Goal: Information Seeking & Learning: Learn about a topic

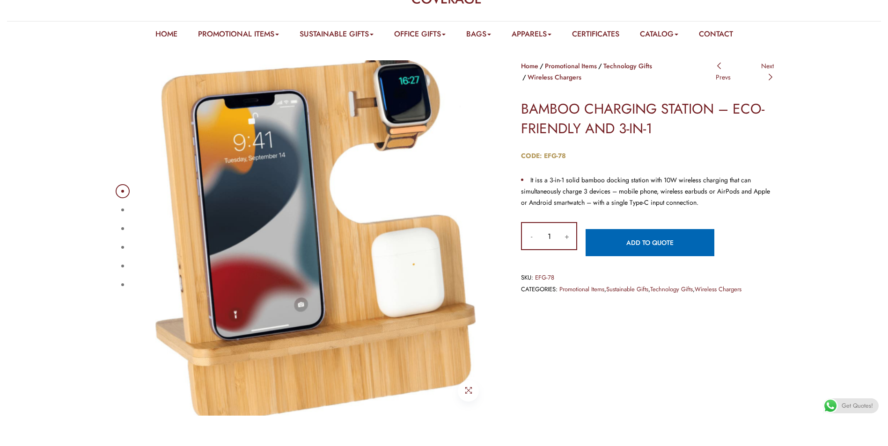
scroll to position [83, 0]
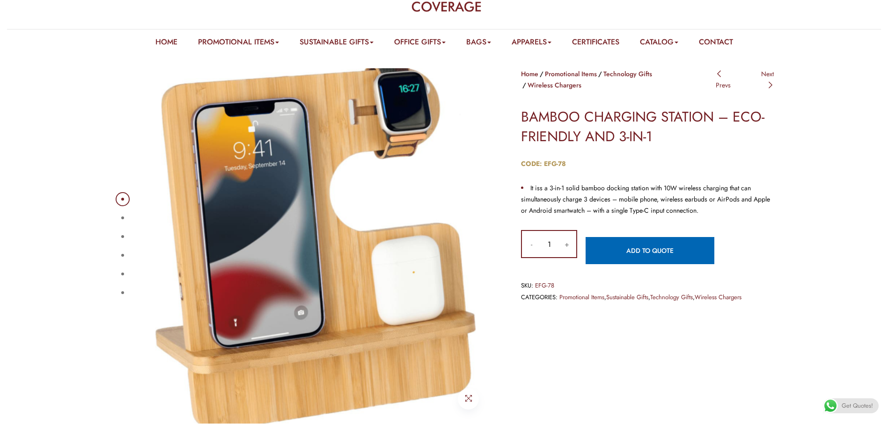
click at [122, 217] on button "2" at bounding box center [122, 218] width 3 height 3
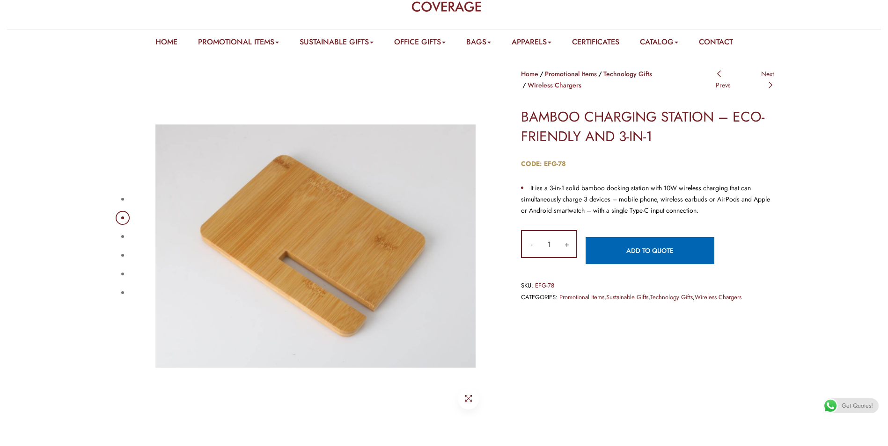
click at [123, 235] on button "3" at bounding box center [122, 236] width 3 height 3
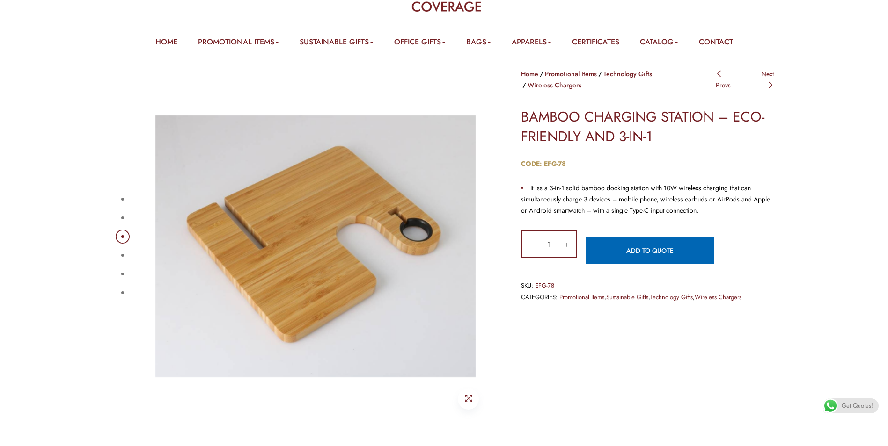
click at [122, 257] on button "4" at bounding box center [122, 255] width 3 height 3
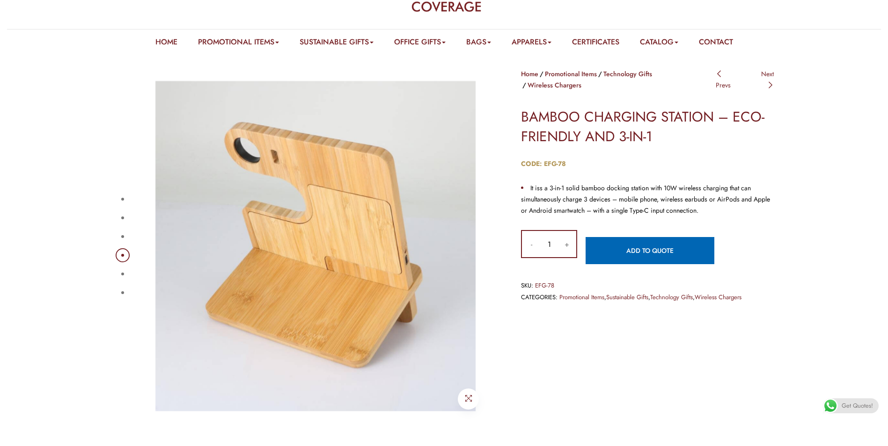
click at [128, 264] on div "1 2 3 4 5 6" at bounding box center [303, 246] width 379 height 356
click at [81, 254] on div "1 2 3 4 5 6 Home Promotional Items Technology Gifts Wireless Chargers Post navi…" at bounding box center [444, 239] width 888 height 370
click at [124, 292] on button "6" at bounding box center [122, 293] width 3 height 3
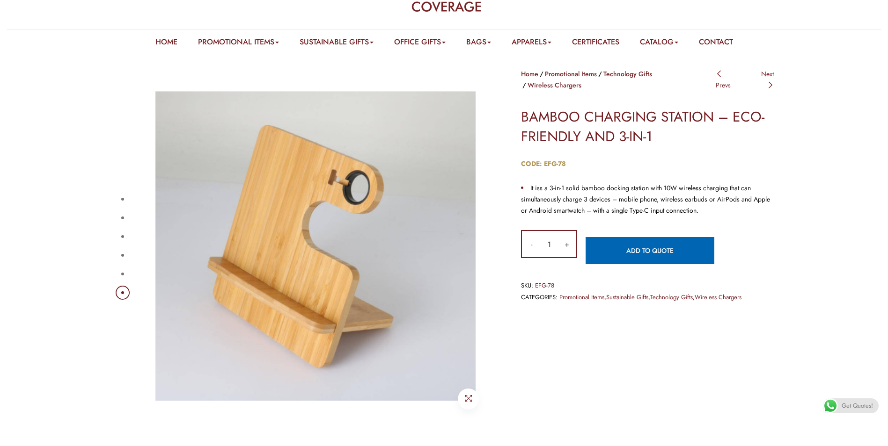
click at [124, 273] on button "5" at bounding box center [122, 274] width 3 height 3
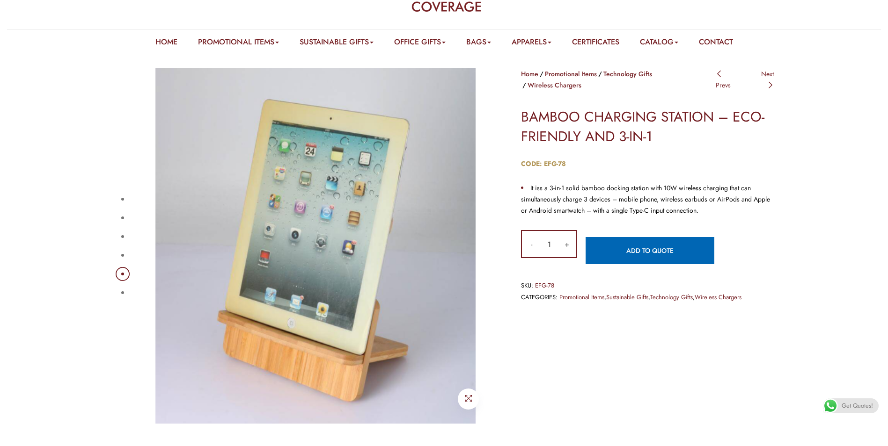
drag, startPoint x: 278, startPoint y: 237, endPoint x: 315, endPoint y: 80, distance: 161.3
click at [315, 80] on img at bounding box center [316, 246] width 356 height 356
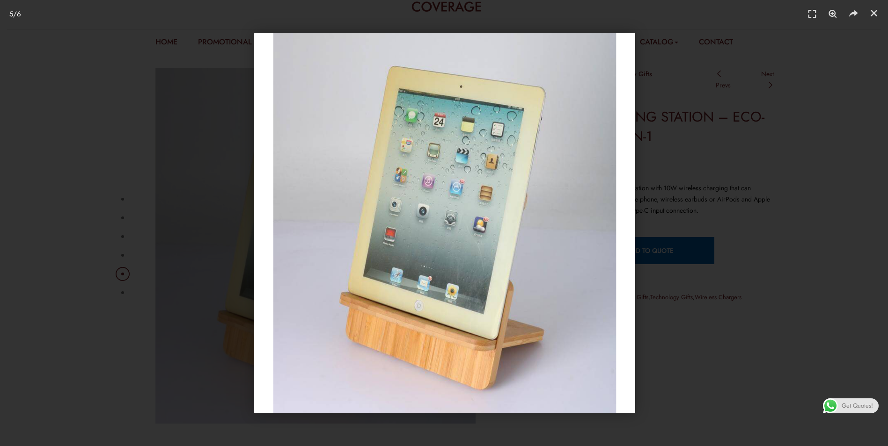
click at [154, 130] on div "5 / 6" at bounding box center [444, 223] width 822 height 381
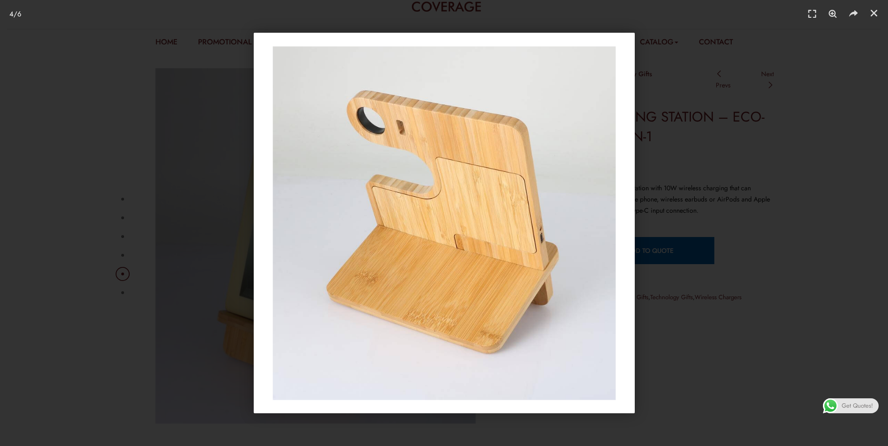
click at [130, 167] on div "4 / 6" at bounding box center [444, 223] width 822 height 381
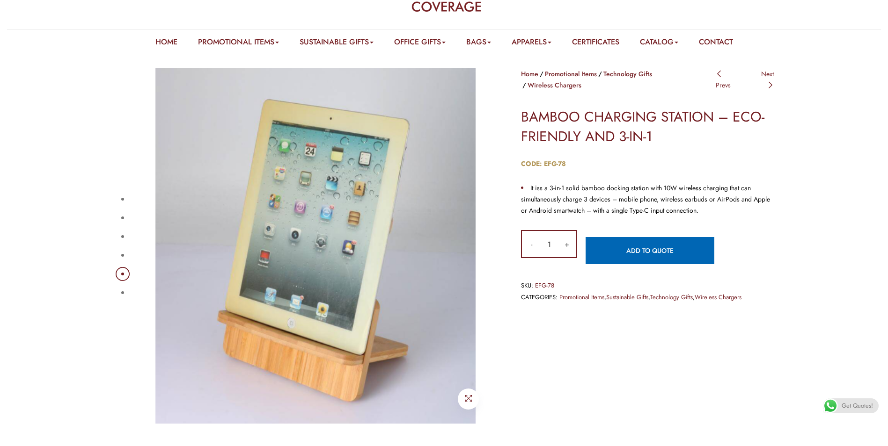
click at [121, 254] on button "4" at bounding box center [122, 255] width 3 height 3
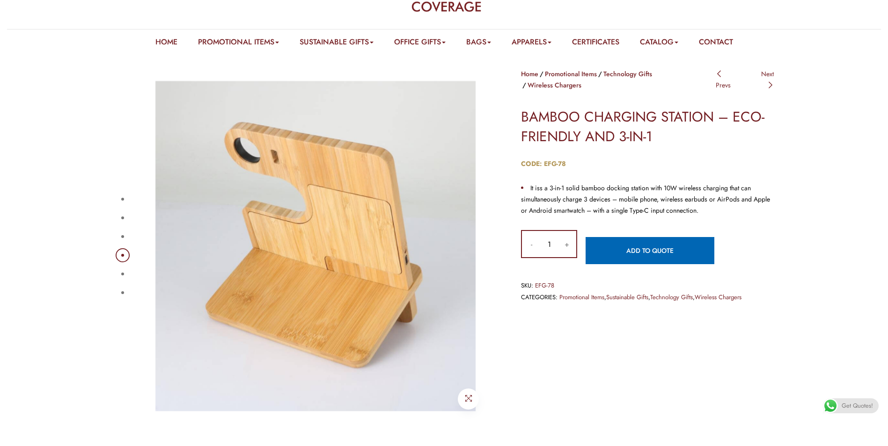
click at [124, 235] on button "3" at bounding box center [122, 236] width 3 height 3
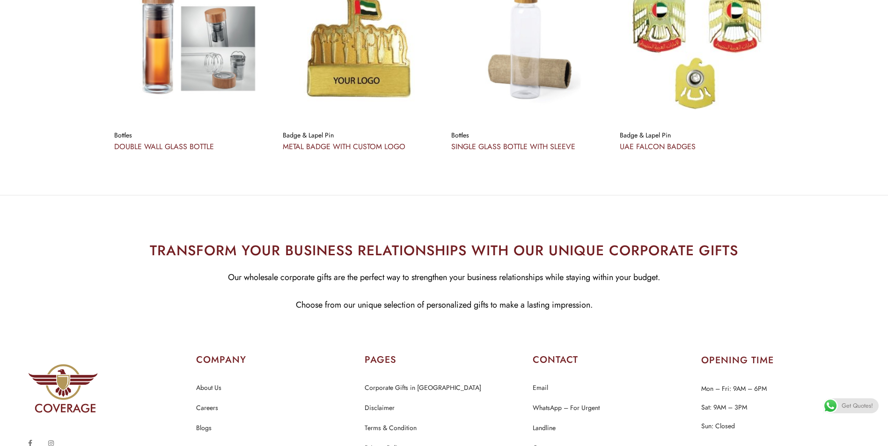
scroll to position [0, 0]
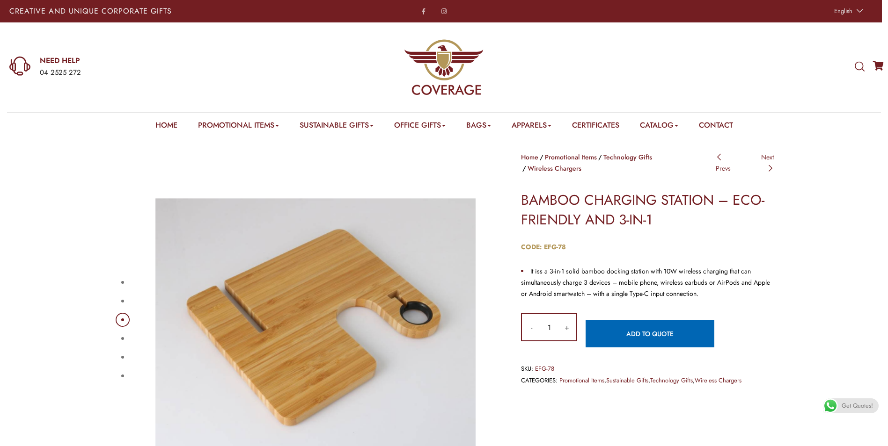
drag, startPoint x: -2, startPoint y: 29, endPoint x: 80, endPoint y: -35, distance: 103.4
